Goal: Task Accomplishment & Management: Use online tool/utility

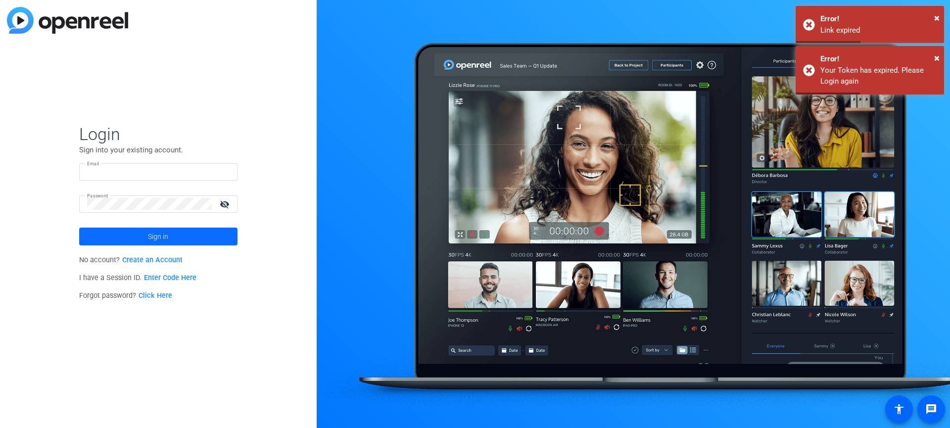
type input "[PERSON_NAME][EMAIL_ADDRESS][DOMAIN_NAME]"
click at [165, 239] on span "Sign in" at bounding box center [158, 236] width 20 height 25
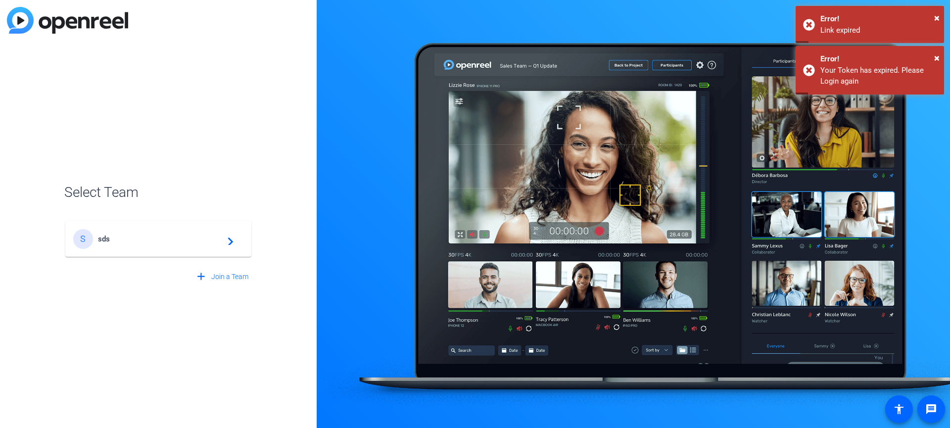
click at [116, 237] on span "sds" at bounding box center [160, 239] width 124 height 9
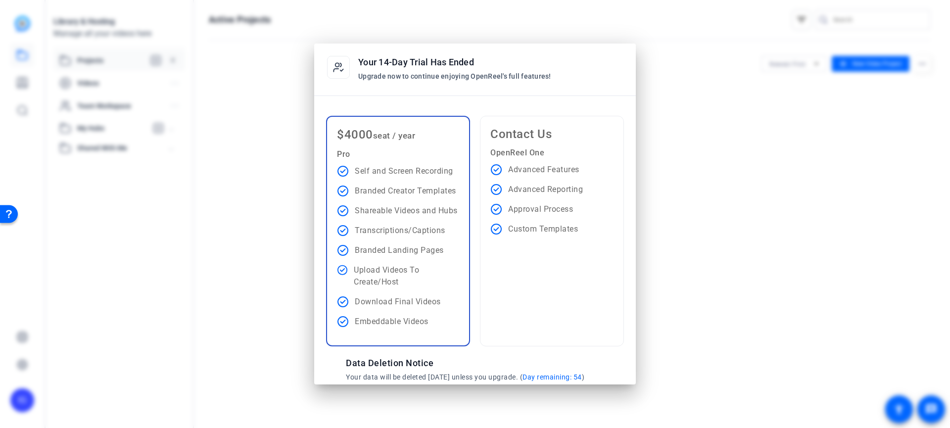
click at [576, 95] on div at bounding box center [469, 95] width 332 height 0
click at [721, 206] on div at bounding box center [475, 214] width 950 height 428
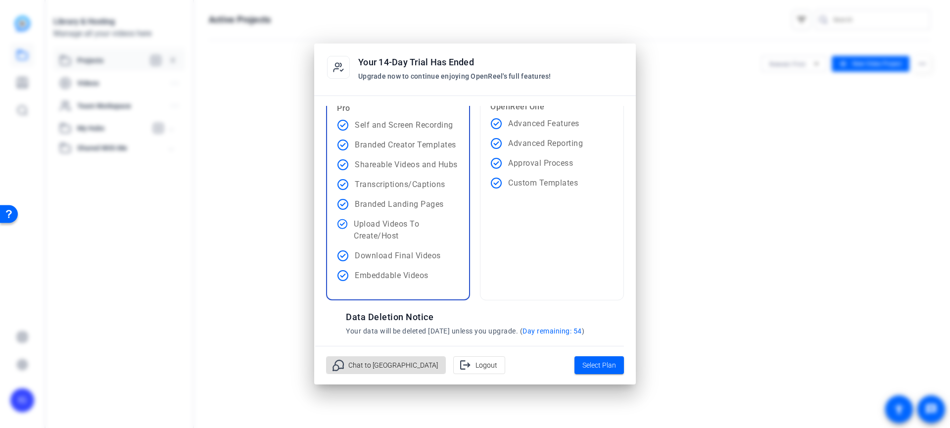
click at [647, 266] on div at bounding box center [475, 214] width 950 height 428
click at [391, 246] on ul "Self and Screen Recording Branded Creator Templates Shareable Videos and Hubs T…" at bounding box center [398, 200] width 122 height 162
